Goal: Information Seeking & Learning: Find specific fact

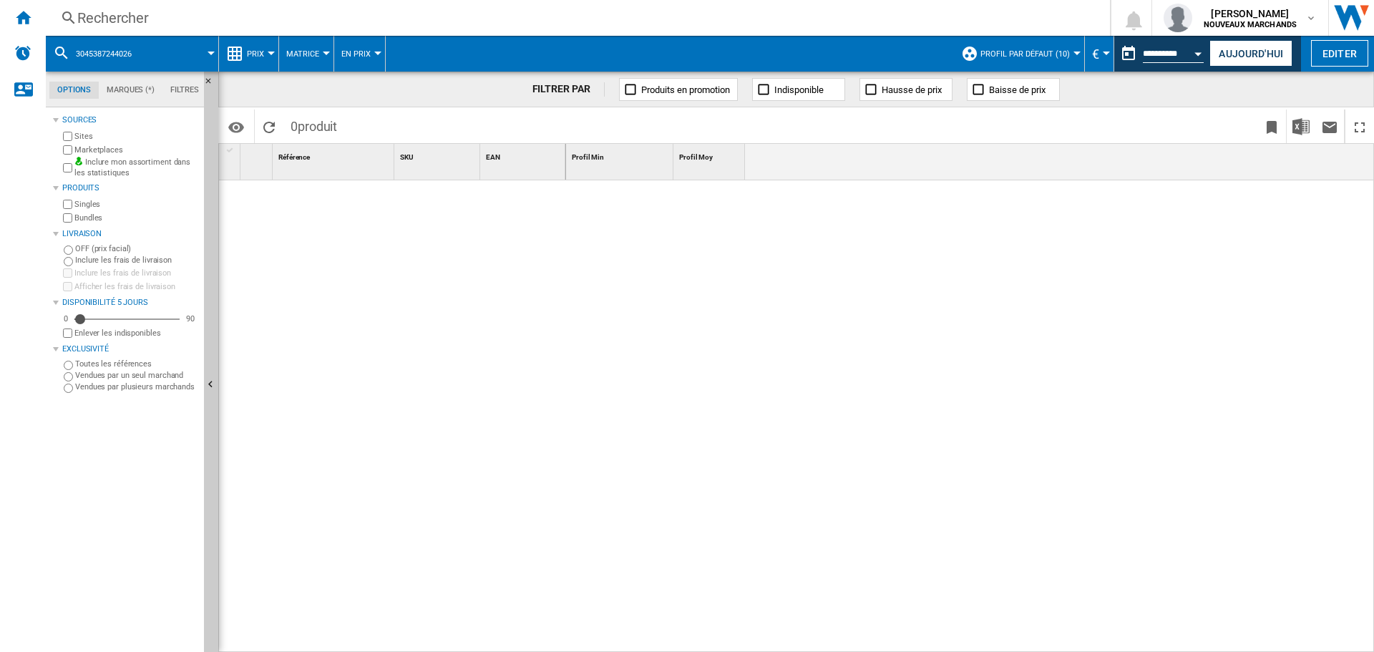
click at [309, 26] on div "Rechercher" at bounding box center [575, 18] width 996 height 20
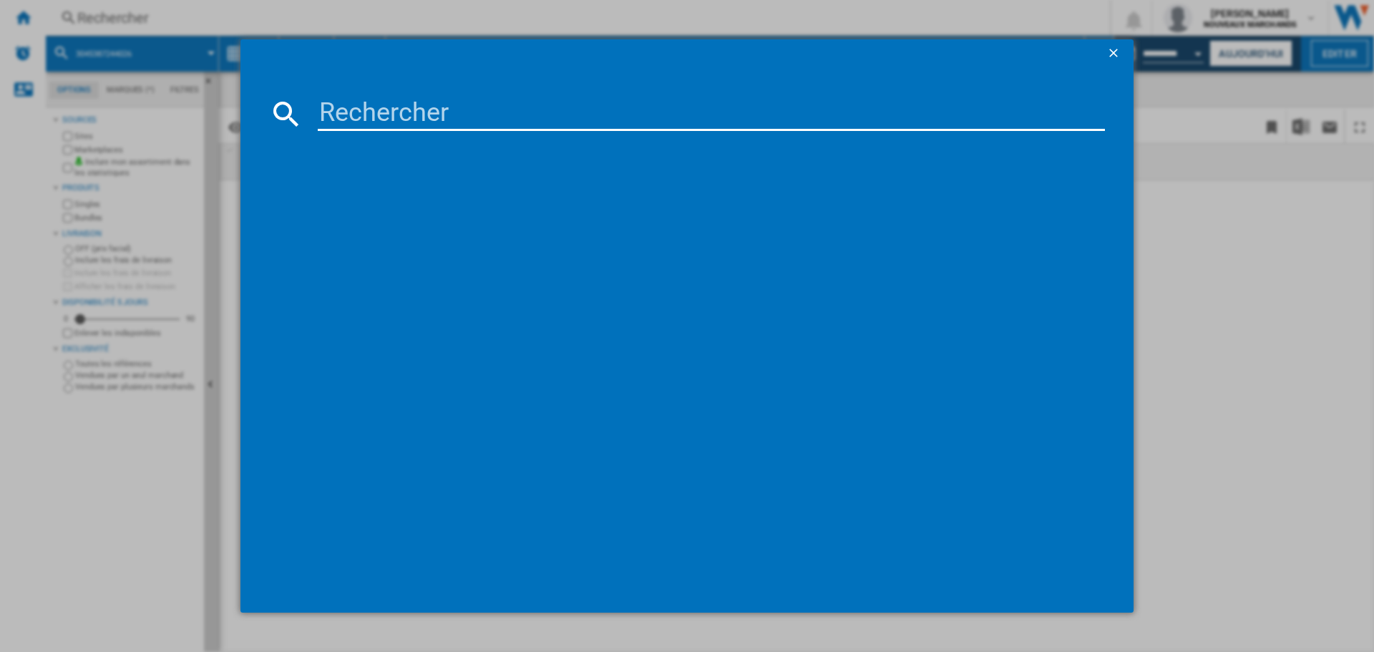
click at [402, 119] on input at bounding box center [711, 114] width 787 height 34
paste input "3045380026452"
type input "3045380026452"
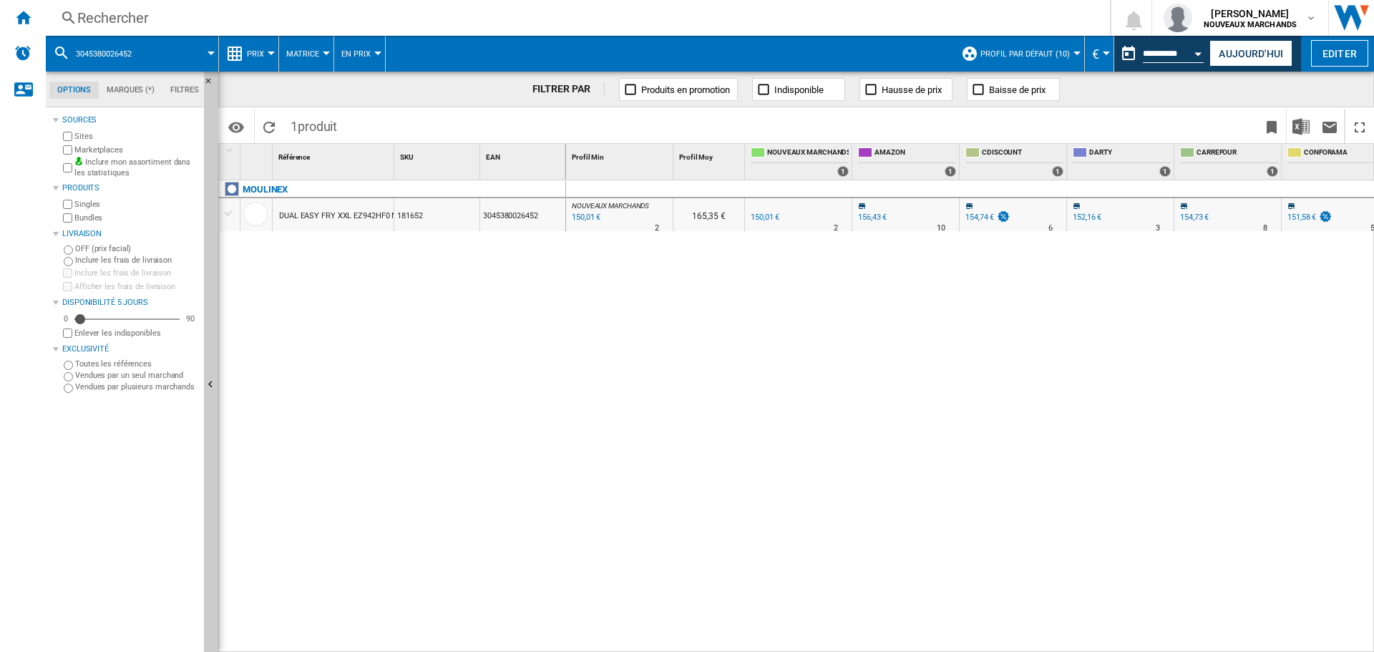
click at [981, 216] on div "154,74 €" at bounding box center [980, 217] width 29 height 9
click at [1243, 54] on button "Aujourd'hui" at bounding box center [1251, 53] width 83 height 26
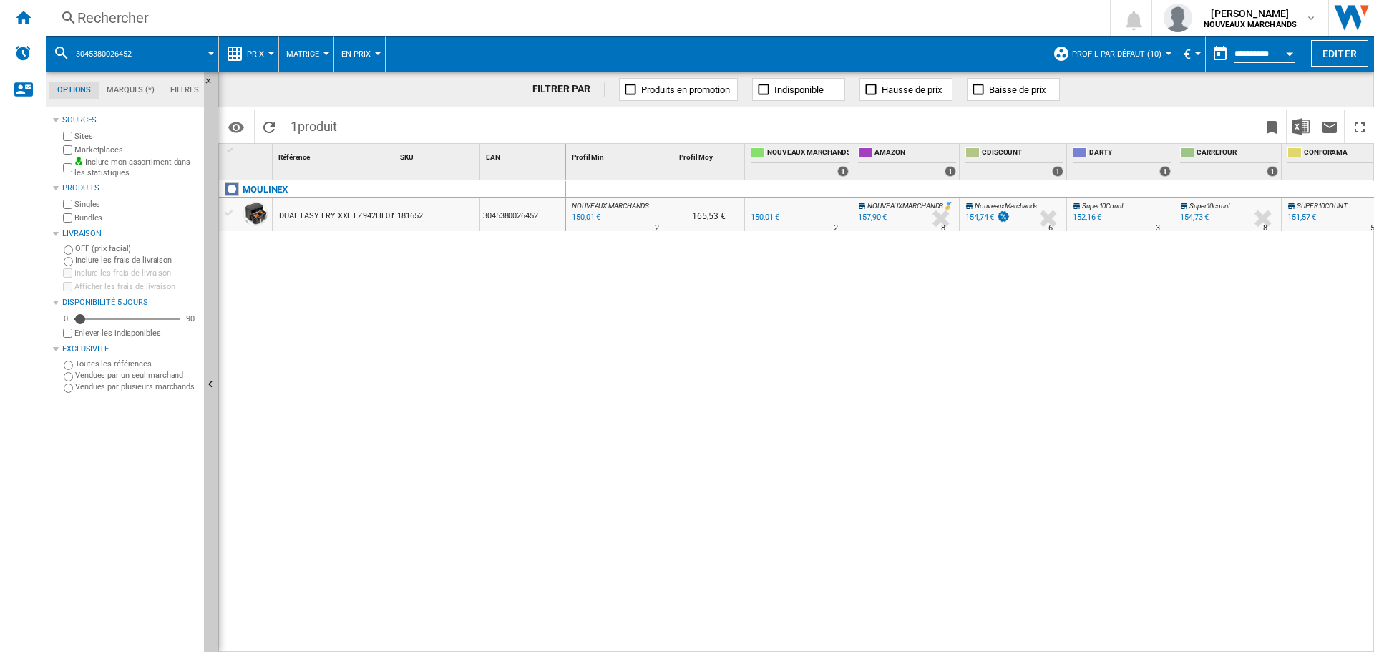
click at [1080, 214] on div "152,16 €" at bounding box center [1087, 217] width 29 height 9
